Goal: Task Accomplishment & Management: Use online tool/utility

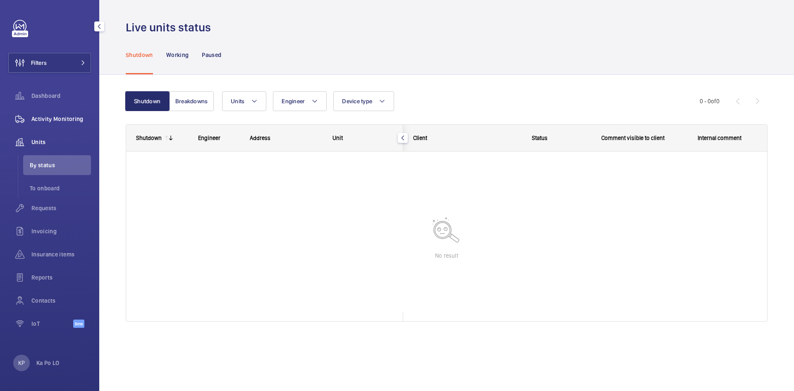
click at [60, 123] on div "Activity Monitoring" at bounding box center [49, 119] width 83 height 20
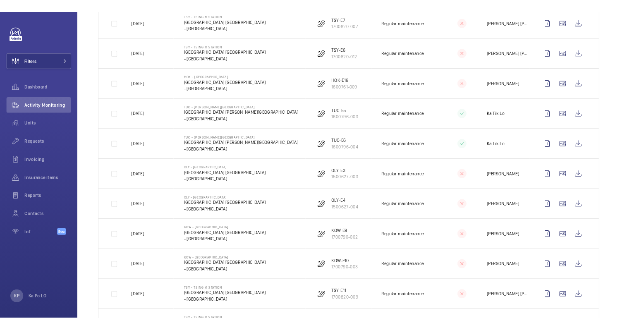
scroll to position [943, 0]
